Goal: Information Seeking & Learning: Learn about a topic

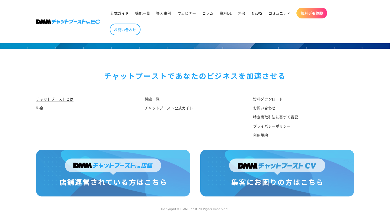
scroll to position [2684, 0]
click at [58, 23] on img at bounding box center [68, 22] width 64 height 4
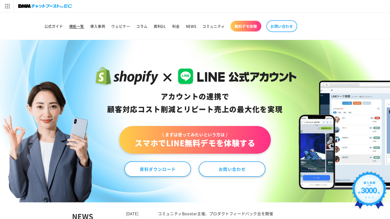
click at [78, 27] on span "機能一覧" at bounding box center [76, 26] width 15 height 5
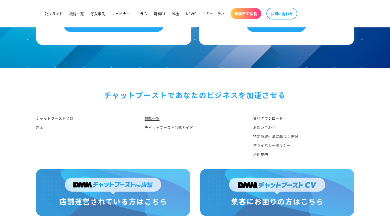
scroll to position [2495, 0]
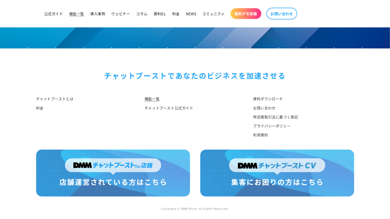
click at [252, 170] on img at bounding box center [277, 173] width 154 height 47
